Goal: Task Accomplishment & Management: Manage account settings

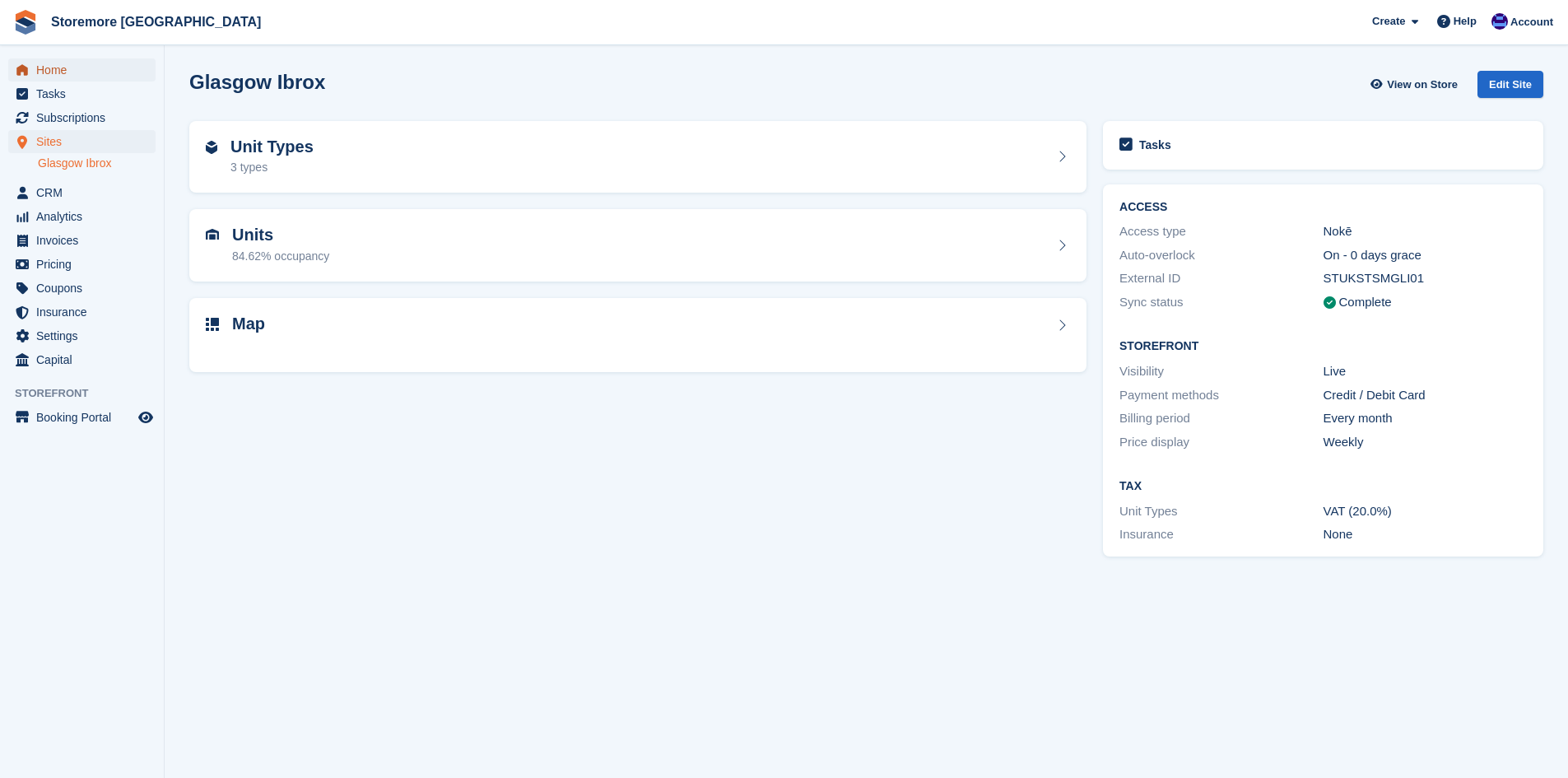
drag, startPoint x: 0, startPoint y: 0, endPoint x: 88, endPoint y: 62, distance: 107.6
click at [88, 62] on span "Home" at bounding box center [85, 69] width 99 height 23
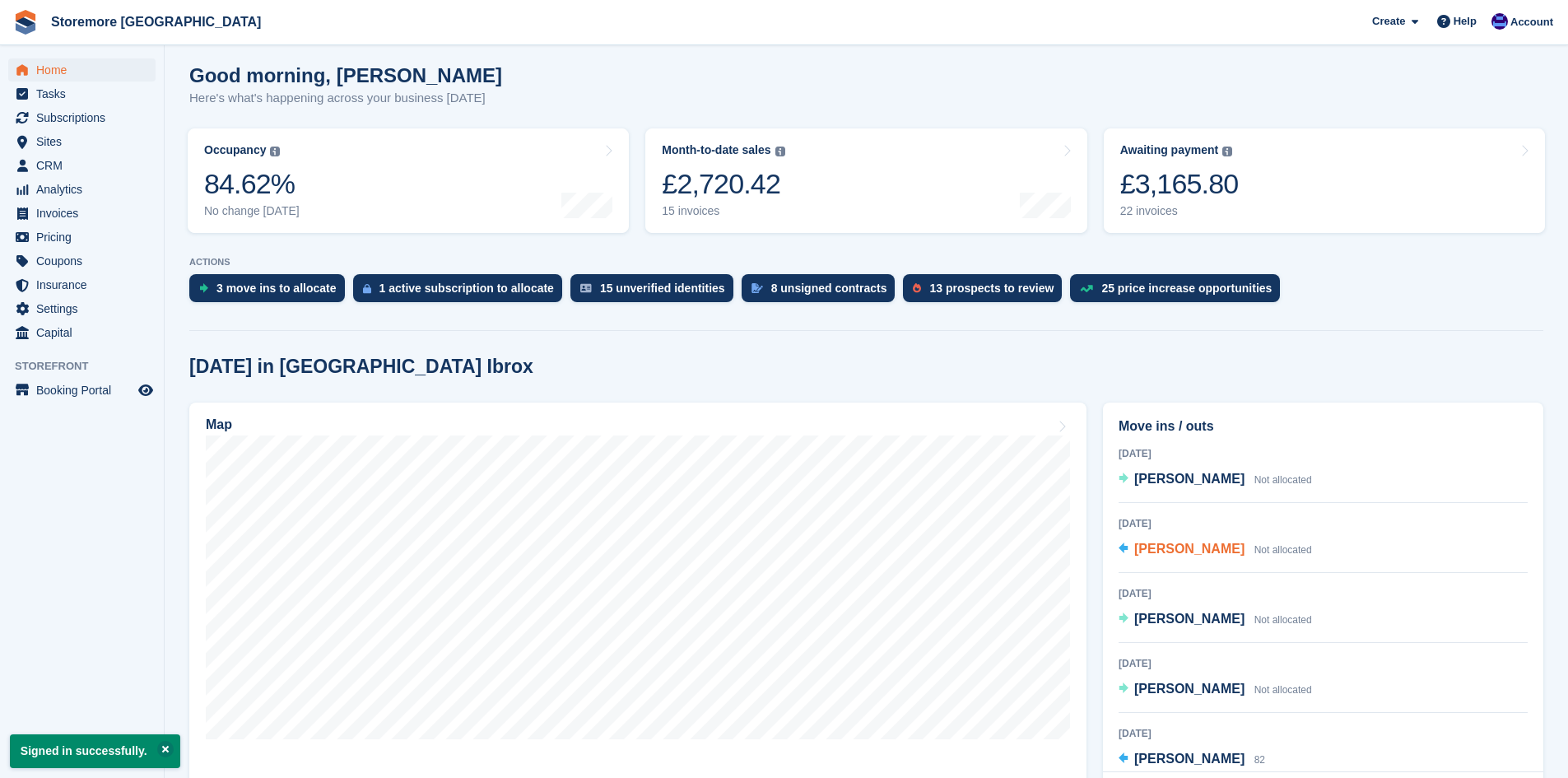
scroll to position [164, 0]
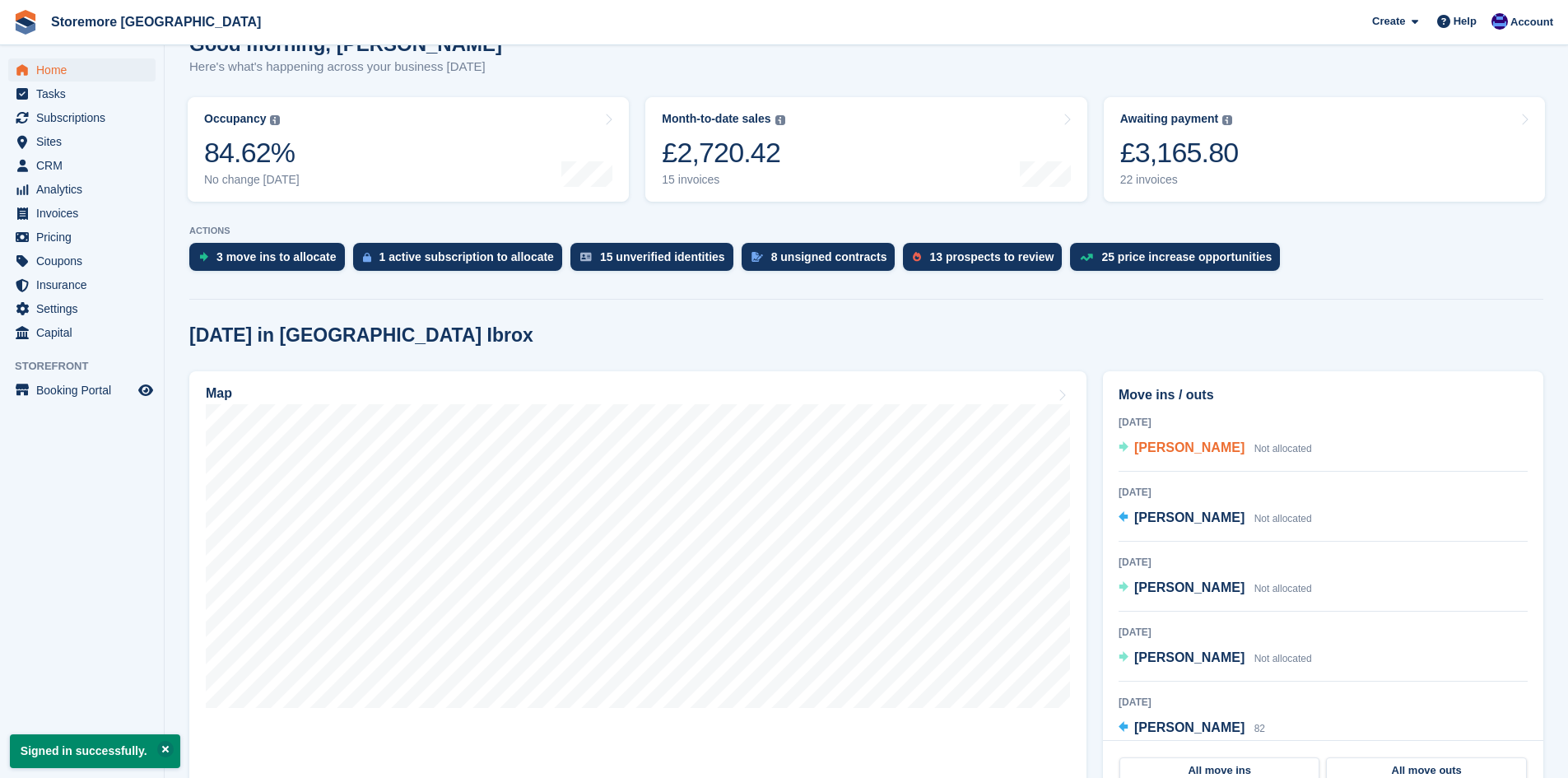
click at [1171, 448] on span "[PERSON_NAME]" at bounding box center [1188, 447] width 110 height 14
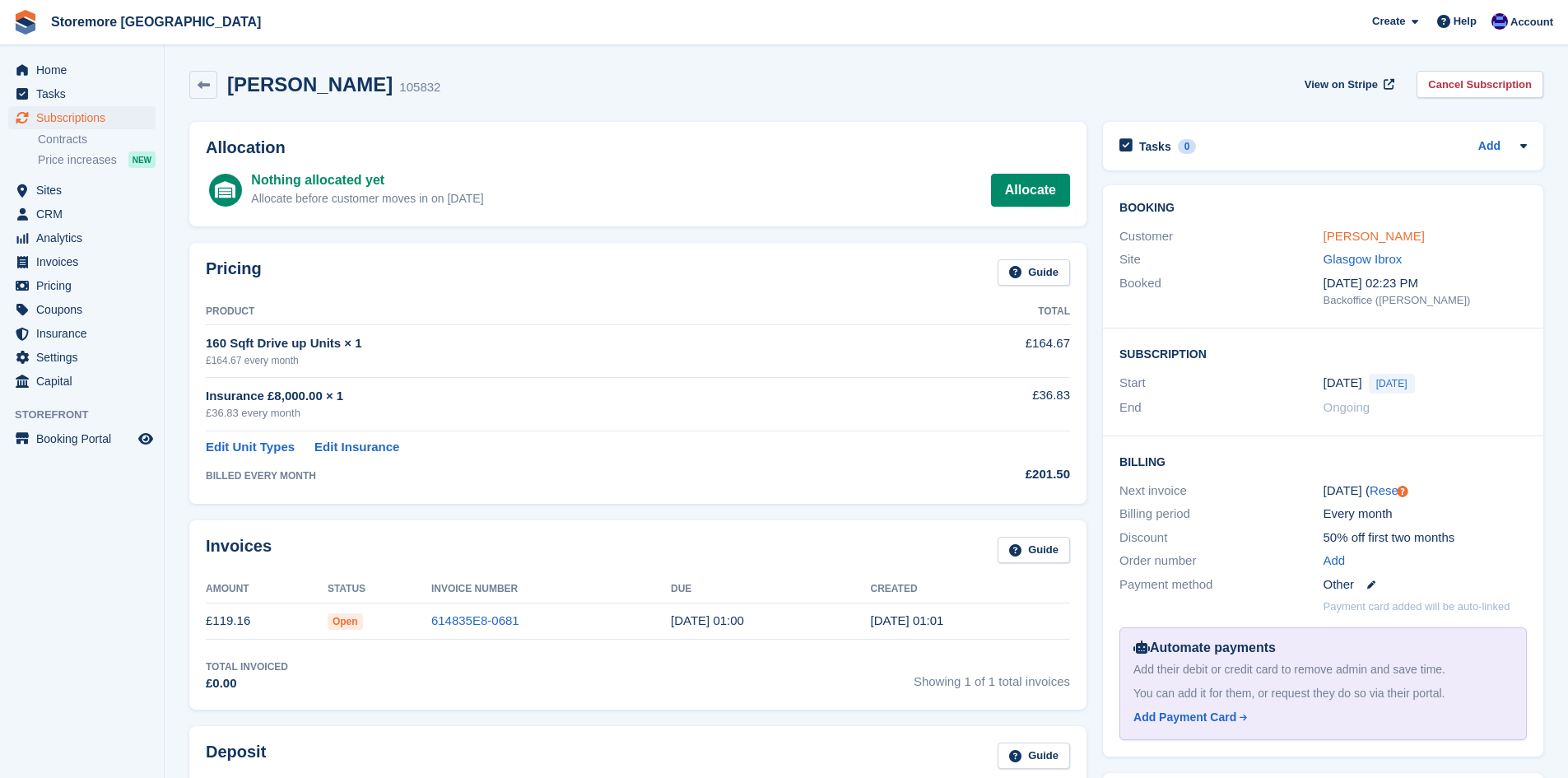
click at [1348, 237] on link "[PERSON_NAME]" at bounding box center [1374, 235] width 101 height 14
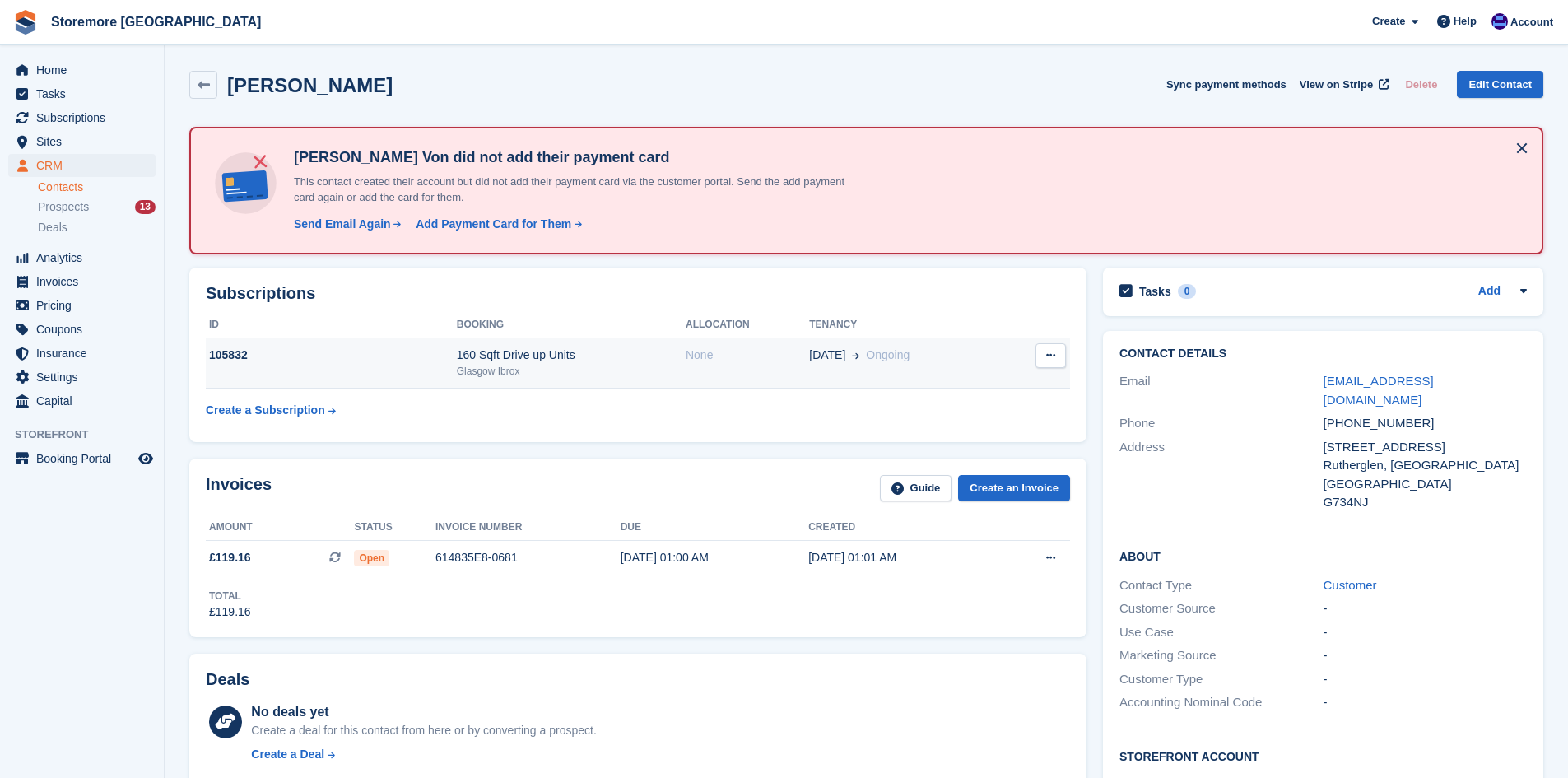
click at [488, 362] on div "160 Sqft Drive up Units" at bounding box center [571, 355] width 229 height 17
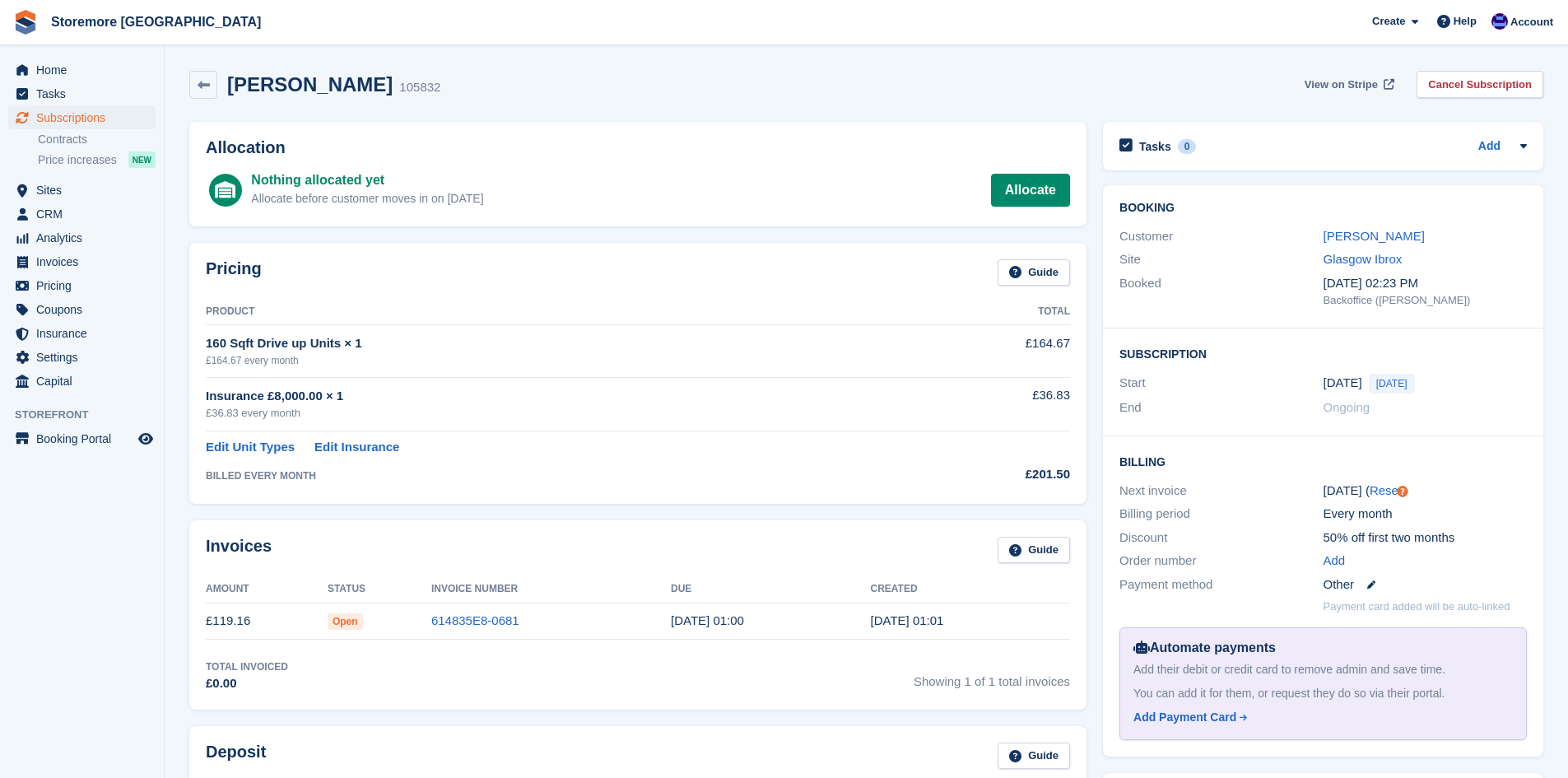
click at [1359, 90] on span "View on Stripe" at bounding box center [1341, 84] width 74 height 16
